Goal: Check status: Check status

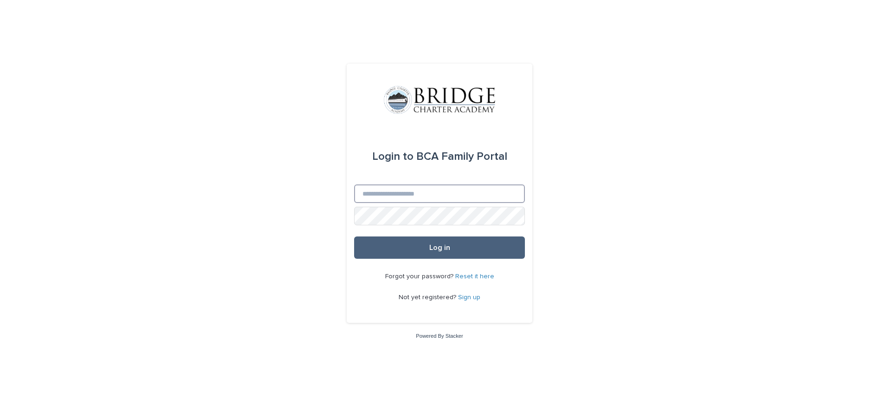
type input "**********"
click at [406, 242] on button "Log in" at bounding box center [439, 247] width 171 height 22
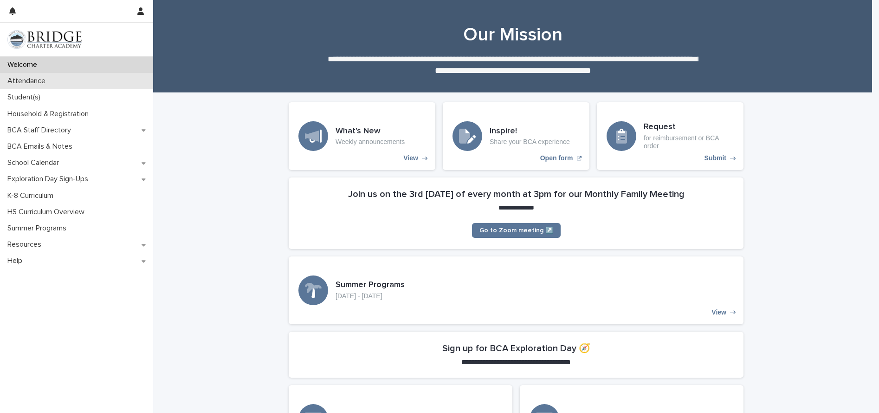
click at [31, 77] on div "Attendance" at bounding box center [76, 81] width 153 height 16
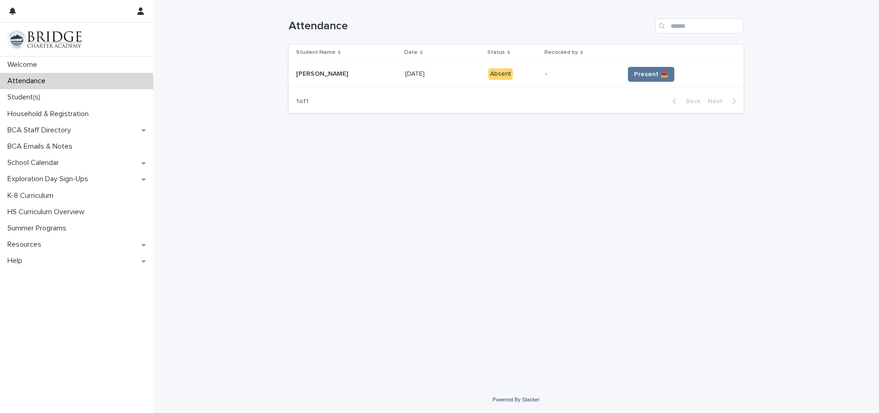
click at [657, 70] on td "Present 📥" at bounding box center [682, 74] width 123 height 27
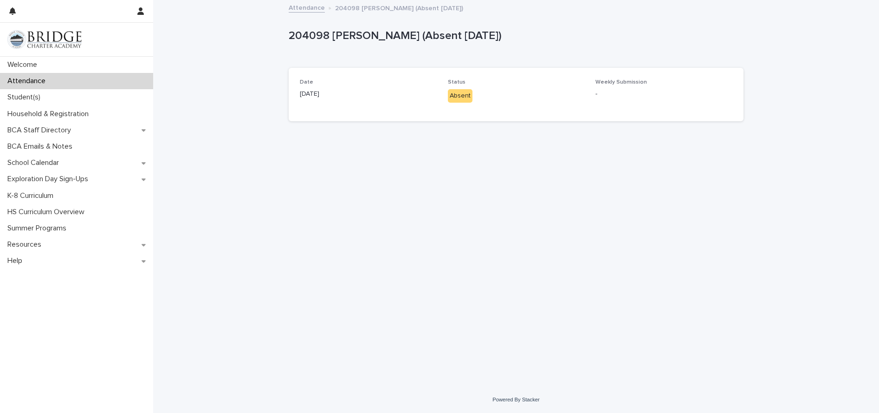
click at [643, 99] on p "-" at bounding box center [664, 94] width 137 height 10
click at [542, 248] on div "Loading... Saving… Loading... Saving… 204098 [PERSON_NAME] (Absent [DATE]) 2040…" at bounding box center [516, 182] width 464 height 362
click at [615, 79] on div "Date [DATE] Status Absent Weekly Submission -" at bounding box center [516, 94] width 455 height 53
drag, startPoint x: 451, startPoint y: 117, endPoint x: 543, endPoint y: 90, distance: 95.4
click at [540, 91] on div "Date [DATE] Status Absent Weekly Submission -" at bounding box center [516, 94] width 455 height 53
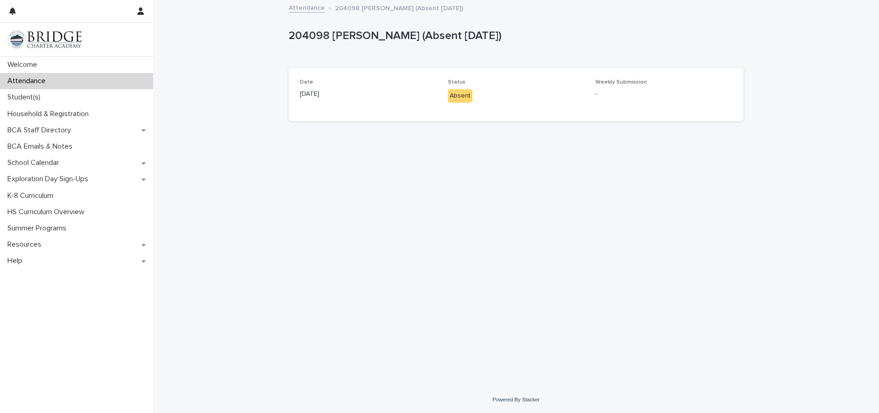
drag, startPoint x: 543, startPoint y: 90, endPoint x: 625, endPoint y: 84, distance: 82.9
click at [625, 84] on span "Weekly Submission" at bounding box center [622, 82] width 52 height 6
click at [603, 106] on div "Weekly Submission -" at bounding box center [664, 92] width 137 height 27
click at [595, 99] on div "Date [DATE] Status Absent Weekly Submission -" at bounding box center [516, 94] width 433 height 31
click at [597, 96] on div "Date [DATE] Status Absent Weekly Submission -" at bounding box center [516, 94] width 433 height 31
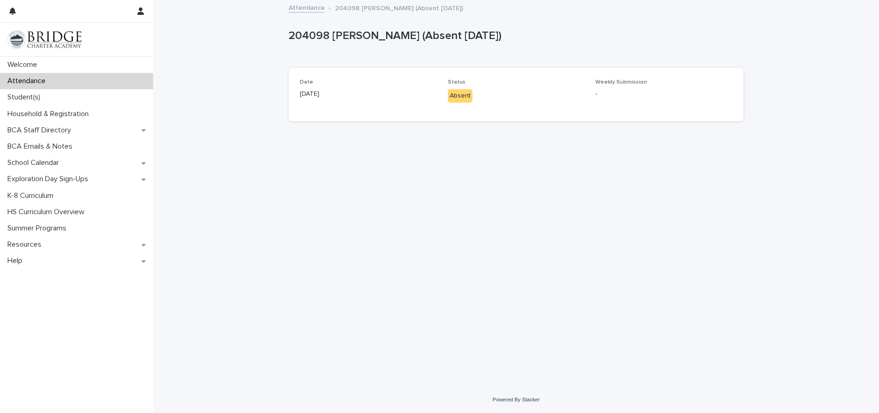
drag, startPoint x: 598, startPoint y: 103, endPoint x: 605, endPoint y: 104, distance: 7.5
click at [605, 99] on p "-" at bounding box center [664, 94] width 137 height 10
click at [55, 89] on div "Attendance" at bounding box center [76, 81] width 153 height 16
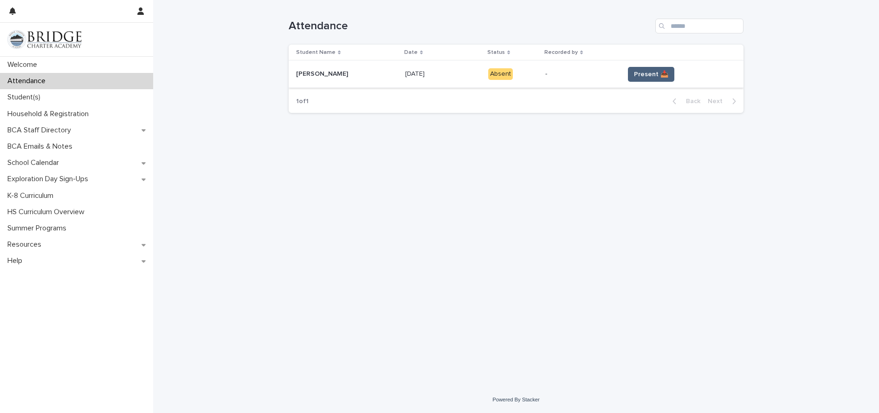
click at [653, 82] on button "Present 📥" at bounding box center [651, 74] width 46 height 15
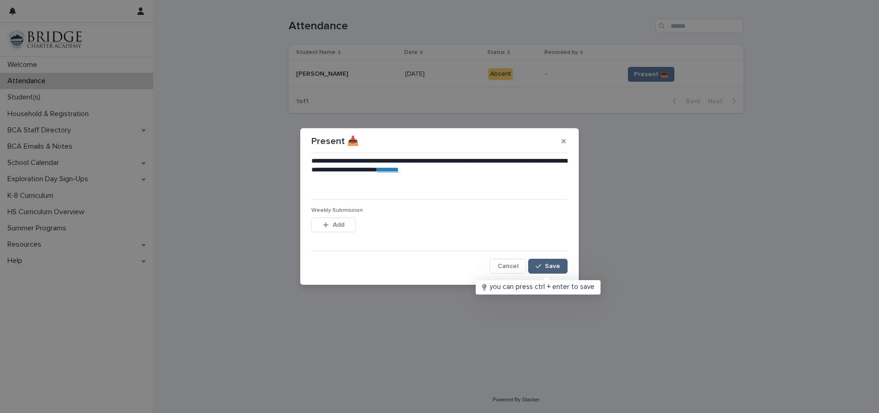
click at [549, 269] on span "Save" at bounding box center [552, 266] width 15 height 7
